Goal: Task Accomplishment & Management: Complete application form

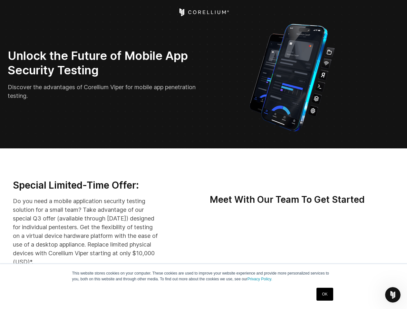
click at [393, 295] on icon "Open Intercom Messenger" at bounding box center [392, 295] width 11 height 11
